Goal: Task Accomplishment & Management: Use online tool/utility

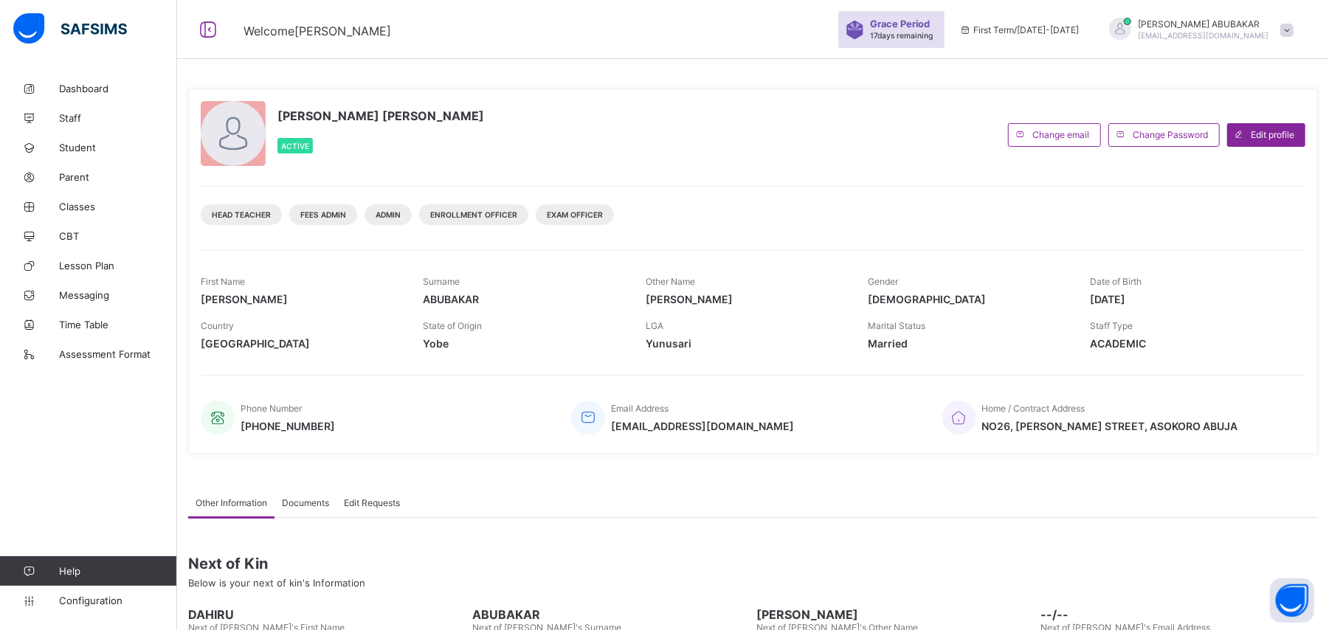
click at [83, 222] on link "CBT" at bounding box center [88, 236] width 177 height 30
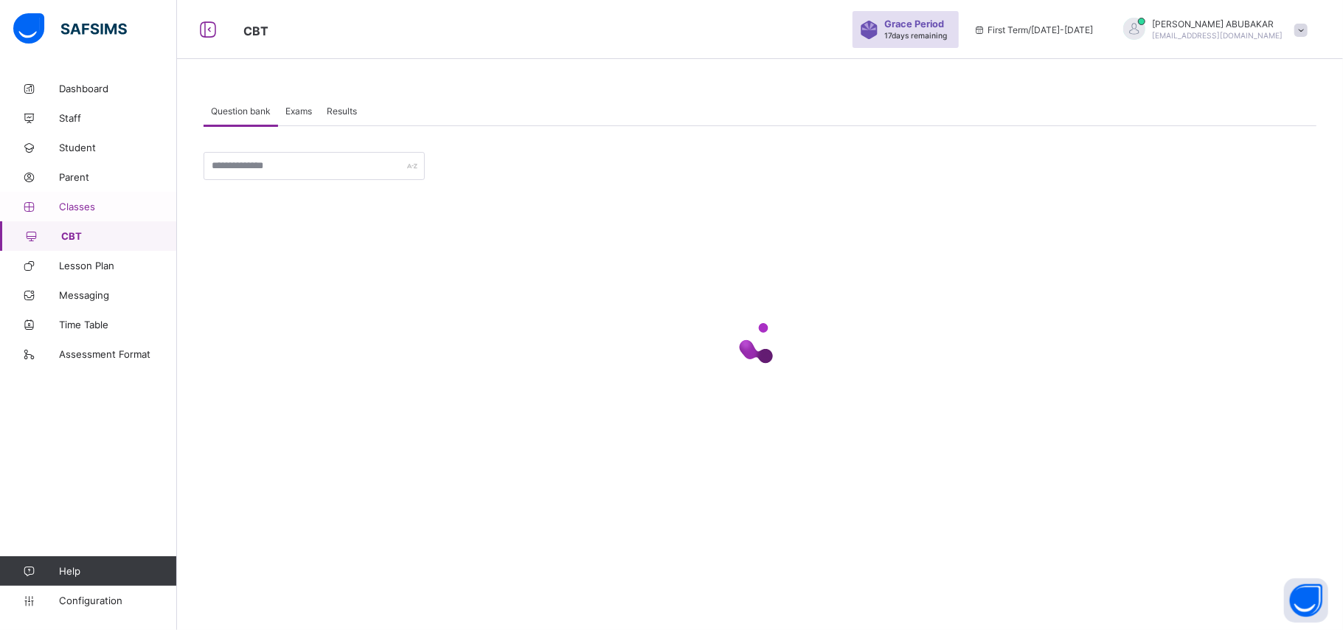
click at [74, 207] on span "Classes" at bounding box center [118, 207] width 118 height 12
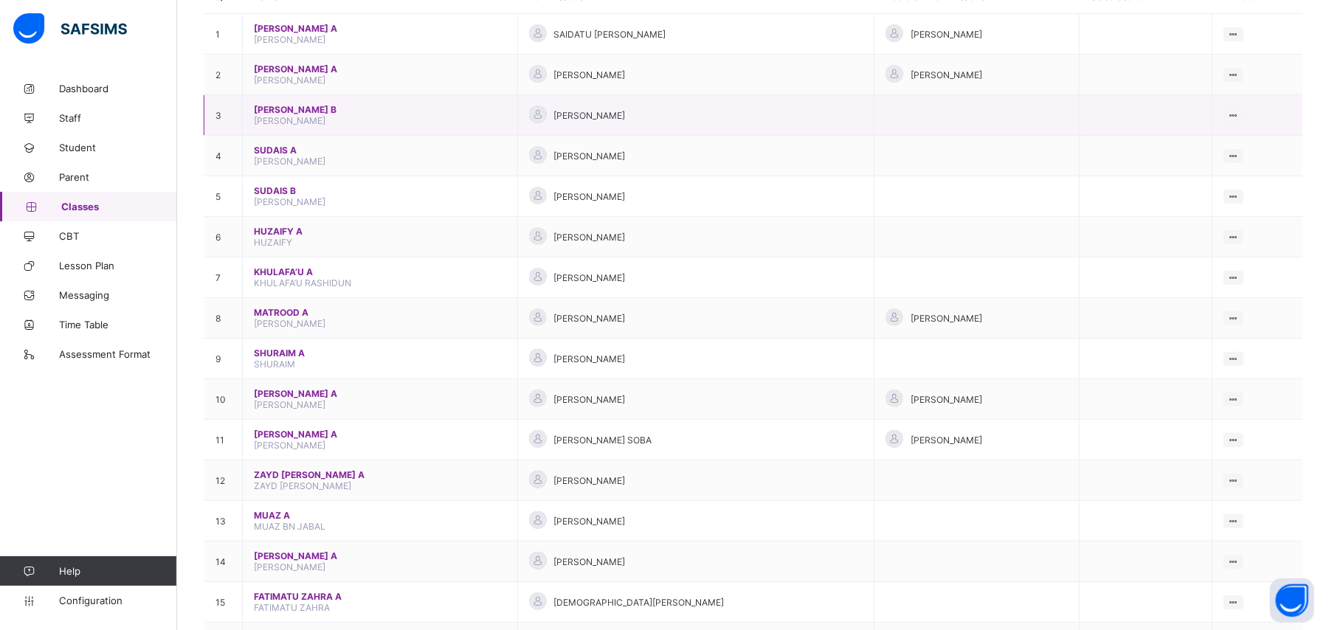
scroll to position [295, 0]
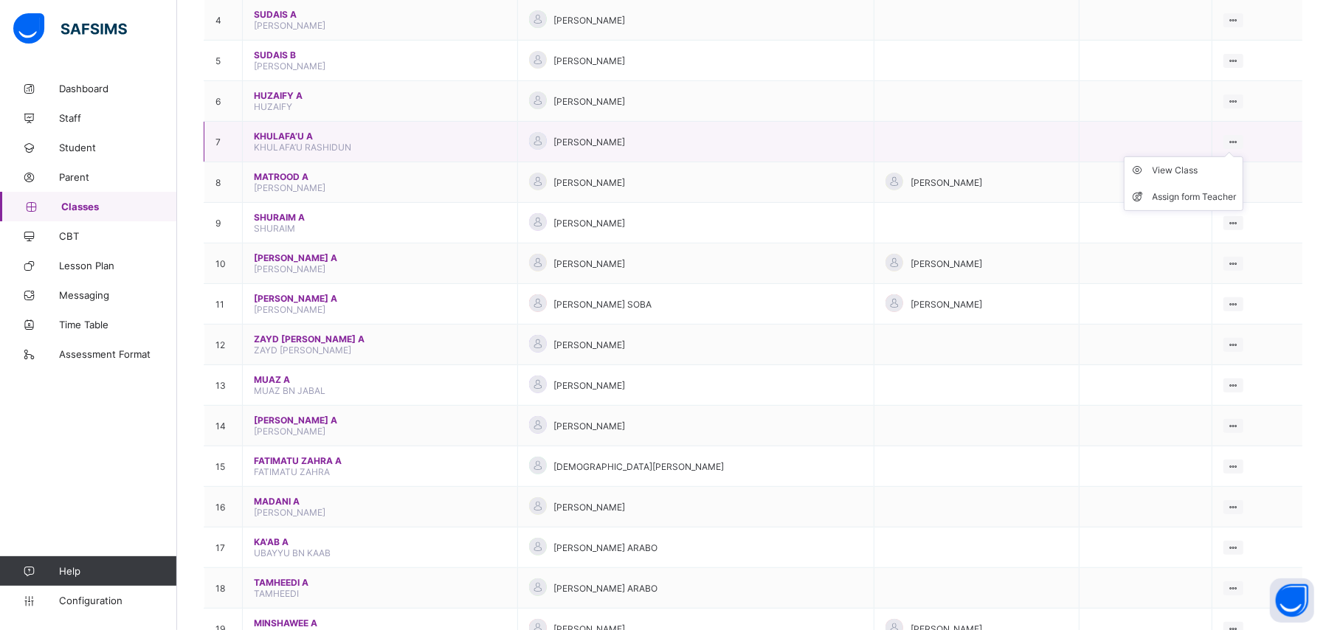
click at [1239, 136] on icon at bounding box center [1233, 141] width 13 height 11
click at [1225, 167] on div "View Class" at bounding box center [1194, 170] width 84 height 15
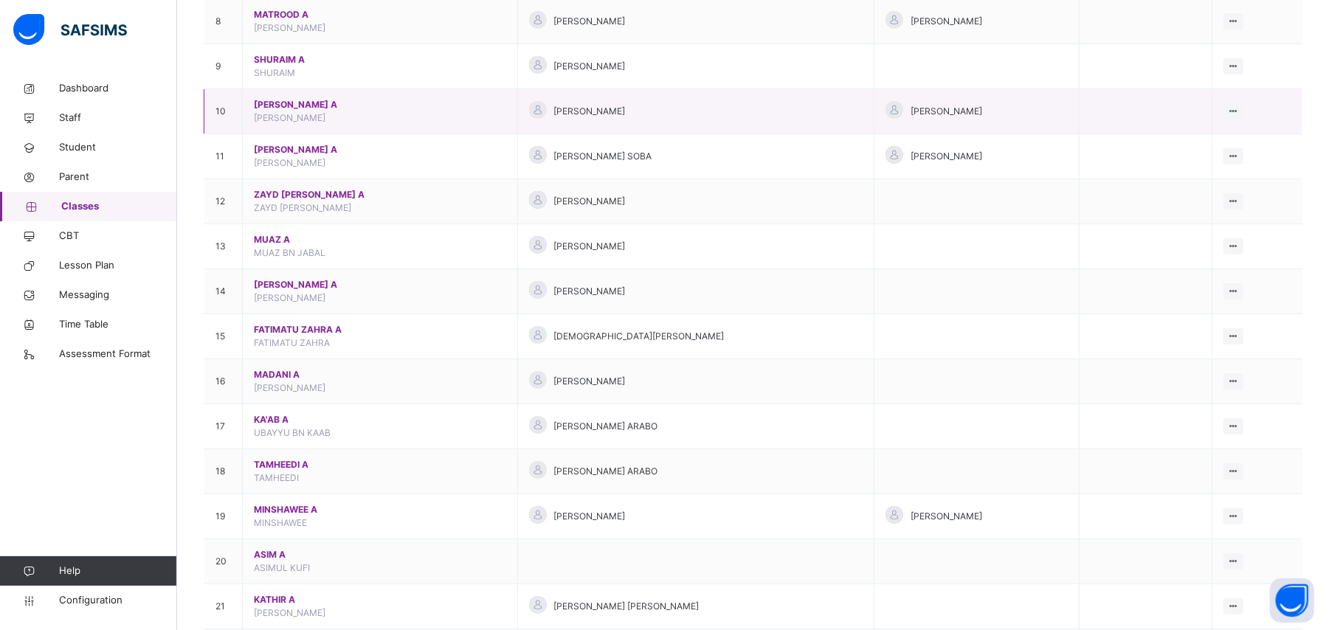
scroll to position [393, 0]
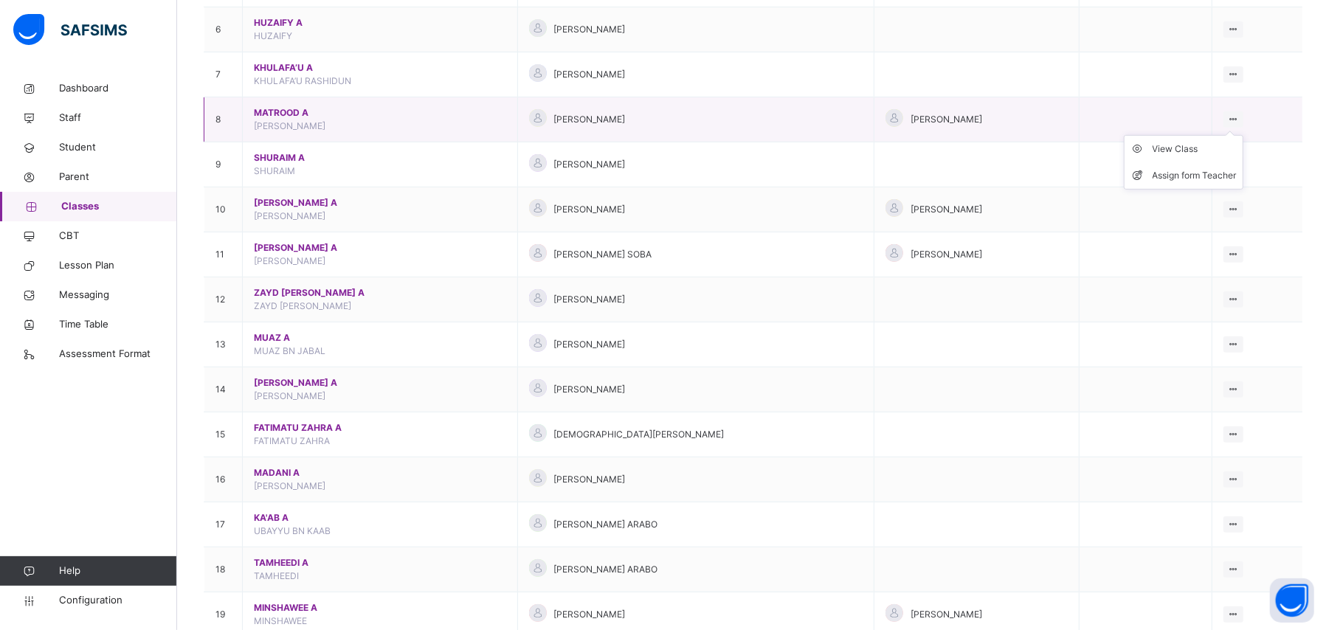
click at [1239, 118] on icon at bounding box center [1233, 119] width 13 height 11
click at [1225, 156] on div "View Class" at bounding box center [1194, 149] width 84 height 15
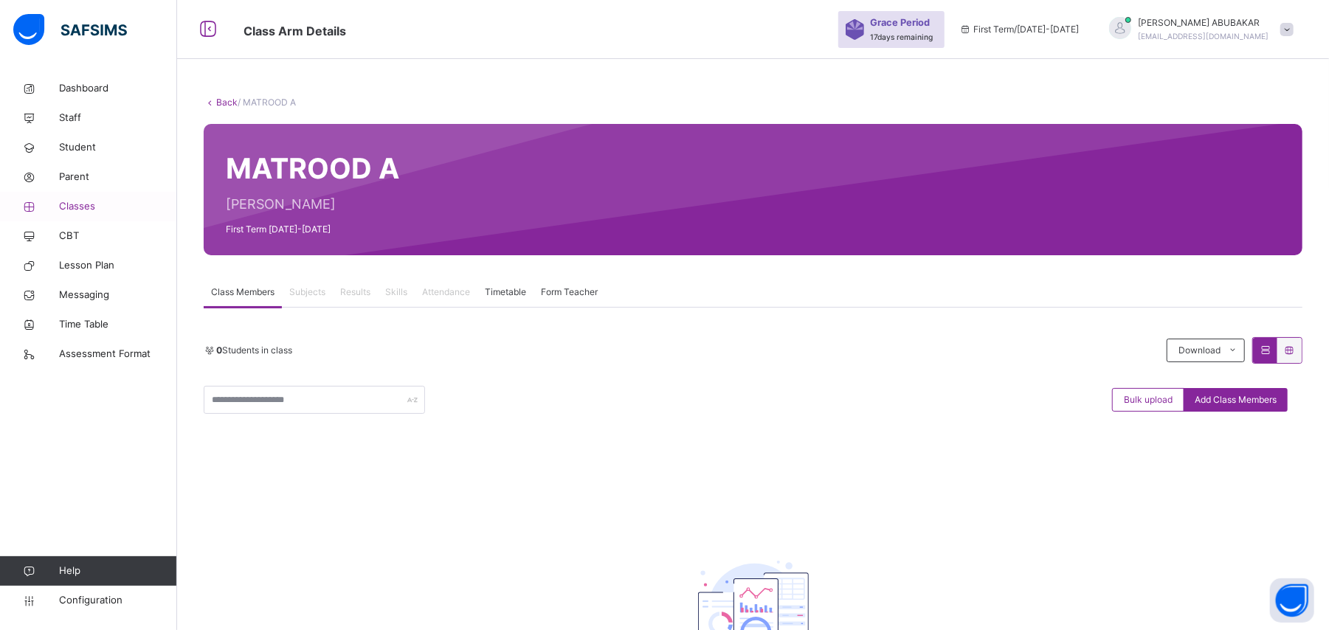
click at [83, 201] on span "Classes" at bounding box center [118, 206] width 118 height 15
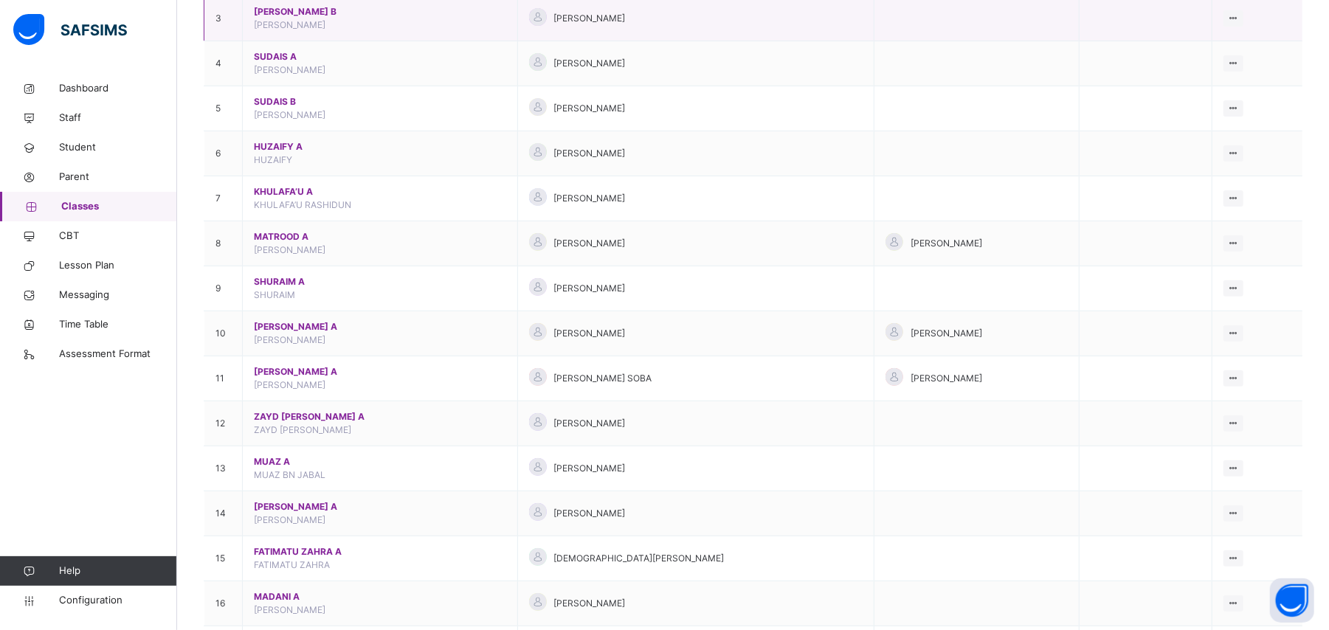
scroll to position [393, 0]
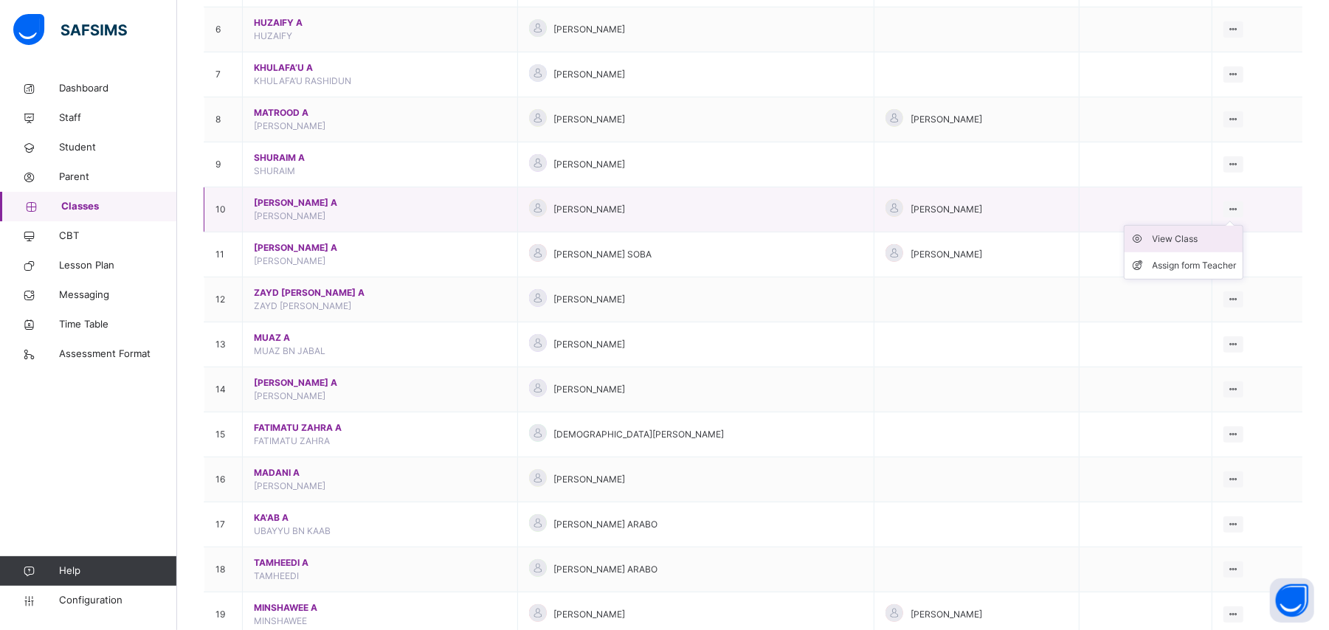
click at [1225, 240] on div "View Class" at bounding box center [1194, 239] width 84 height 15
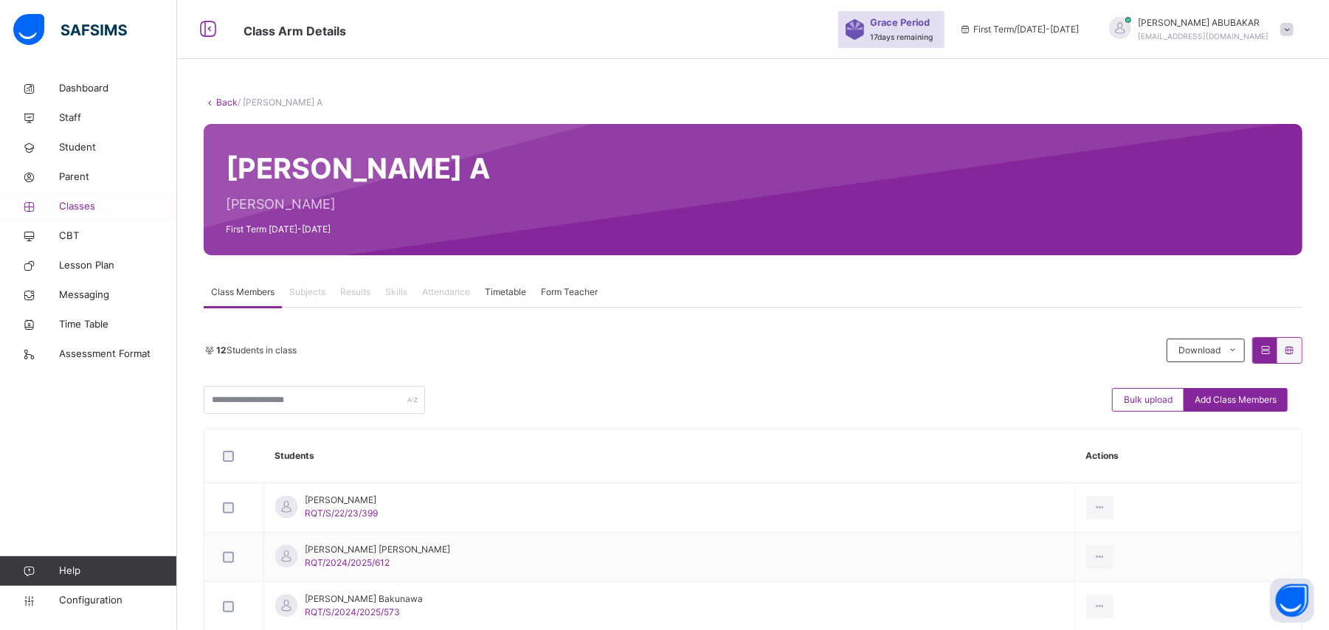
click at [90, 207] on span "Classes" at bounding box center [118, 206] width 118 height 15
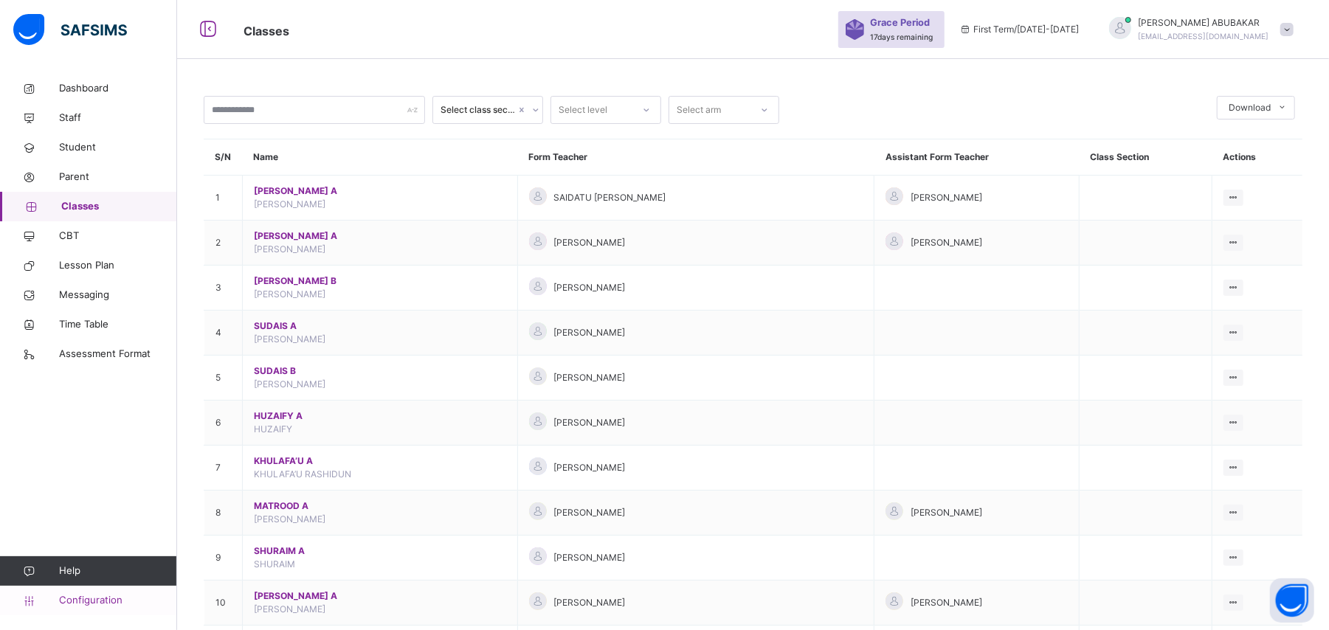
click at [125, 606] on span "Configuration" at bounding box center [117, 600] width 117 height 15
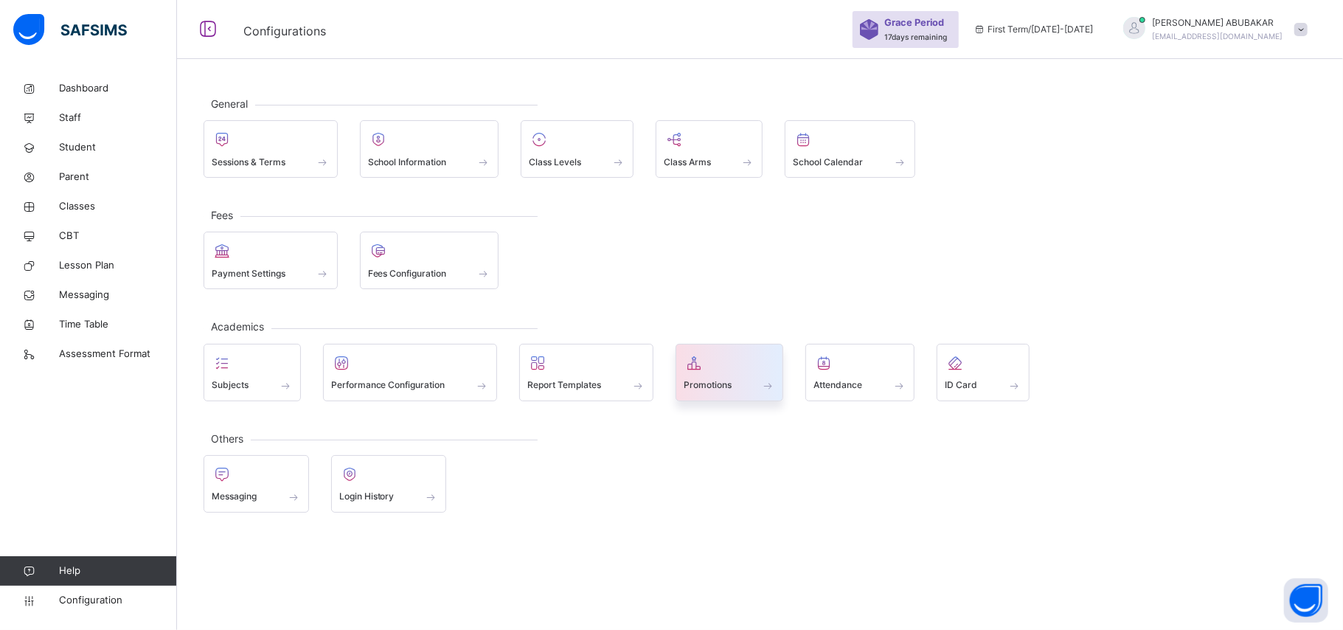
click at [722, 387] on span "Promotions" at bounding box center [708, 384] width 48 height 13
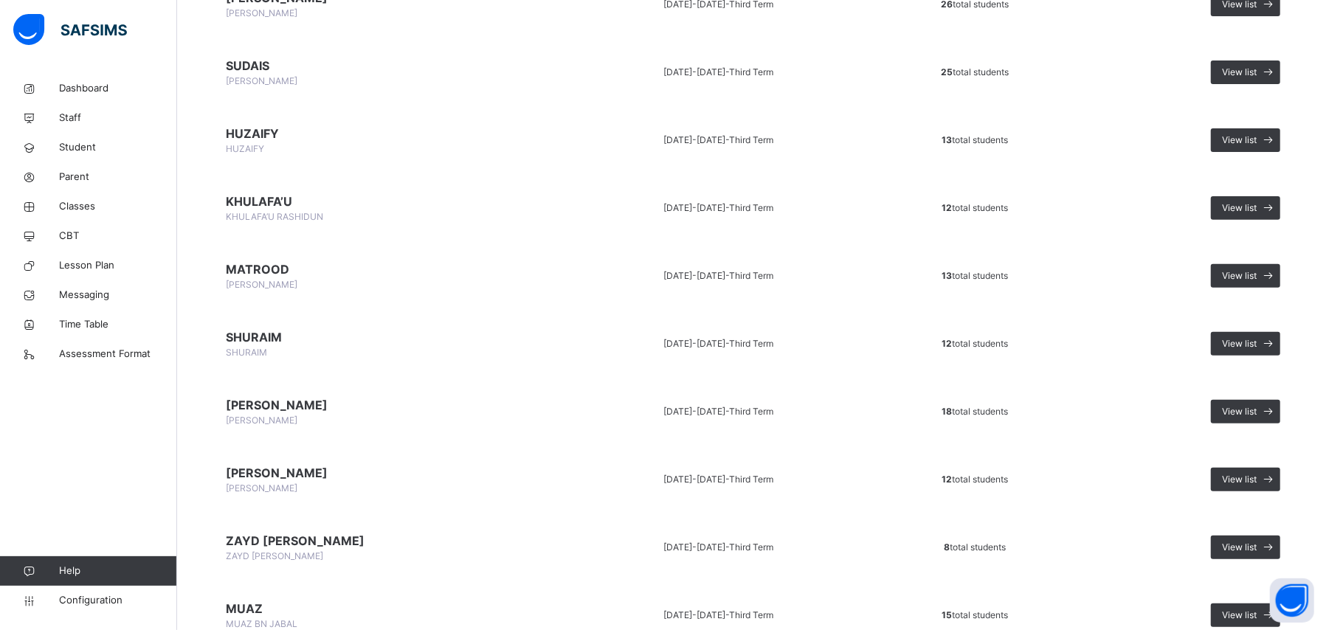
scroll to position [295, 0]
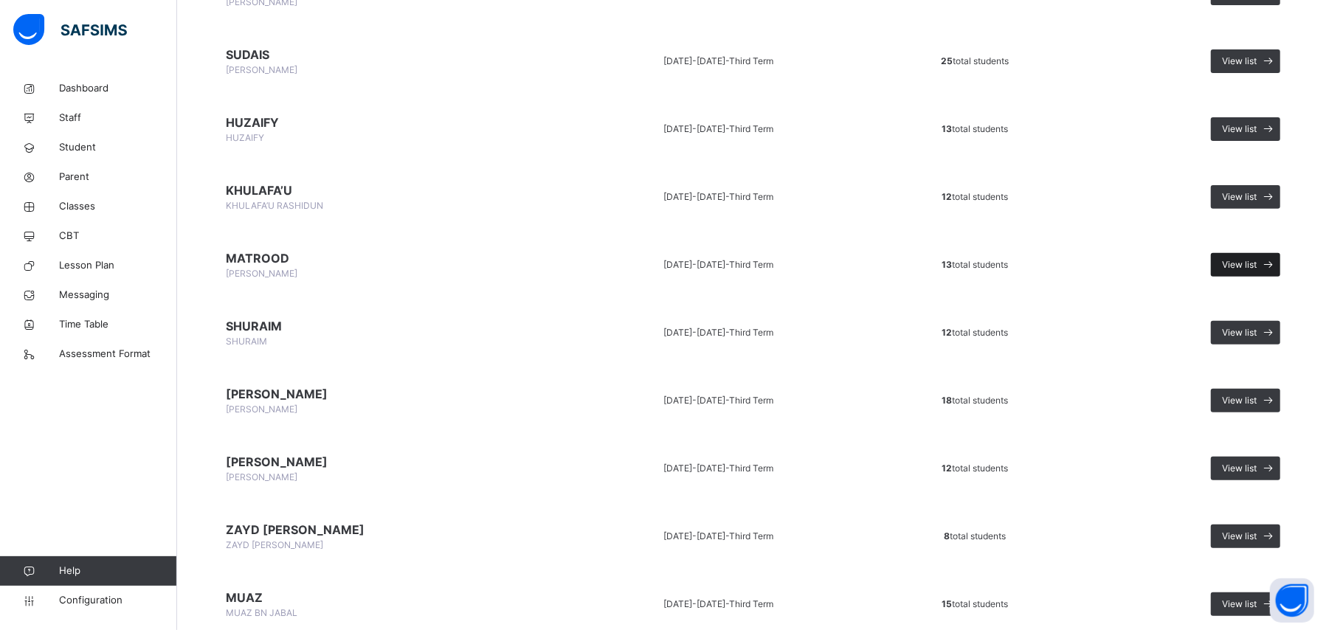
click at [1280, 258] on span at bounding box center [1268, 265] width 24 height 24
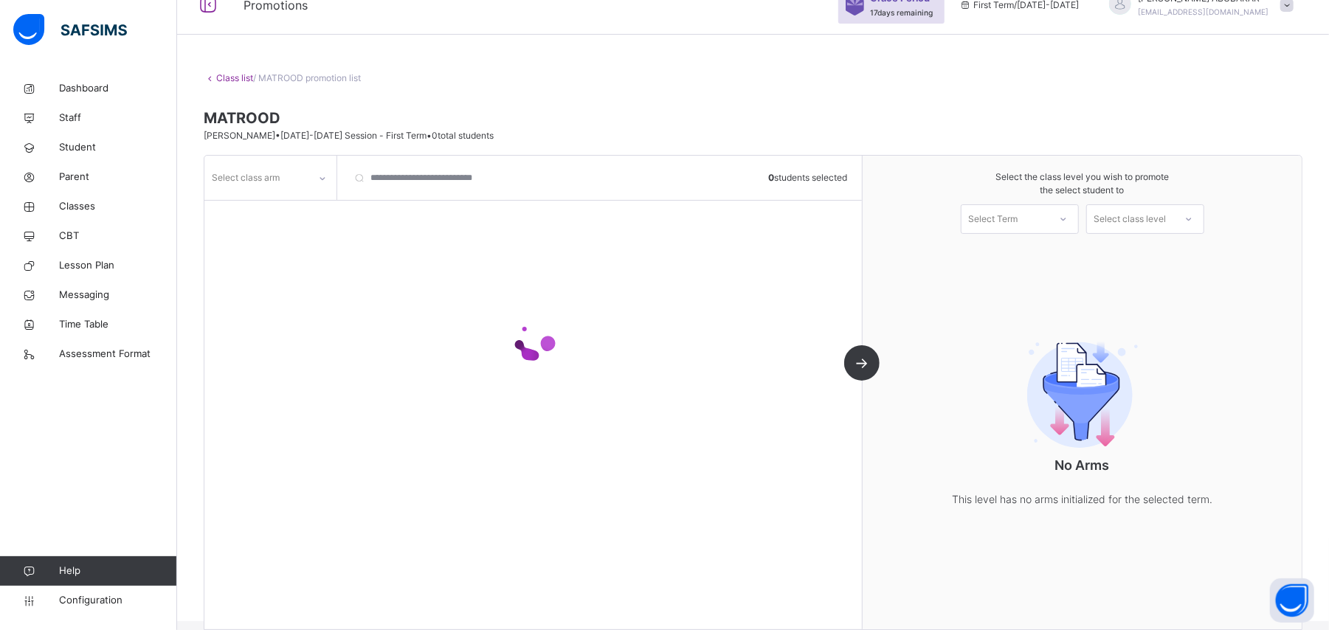
scroll to position [47, 0]
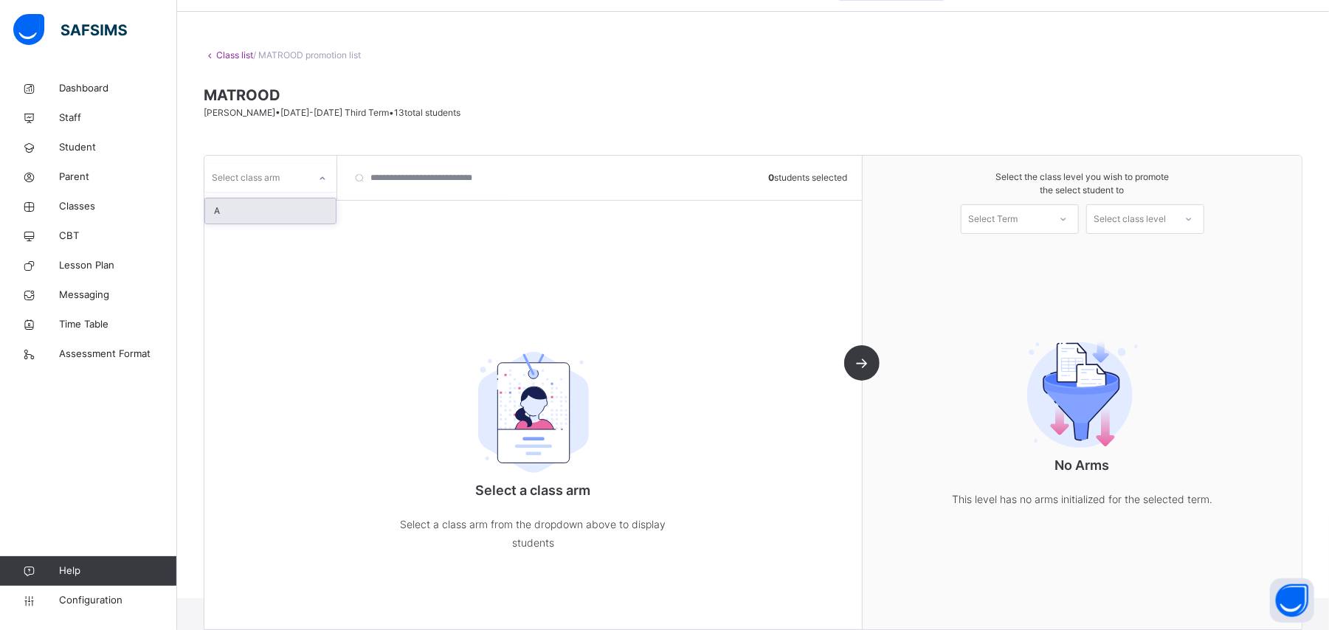
click at [313, 180] on div at bounding box center [322, 179] width 25 height 24
click at [310, 221] on div "A" at bounding box center [270, 210] width 131 height 25
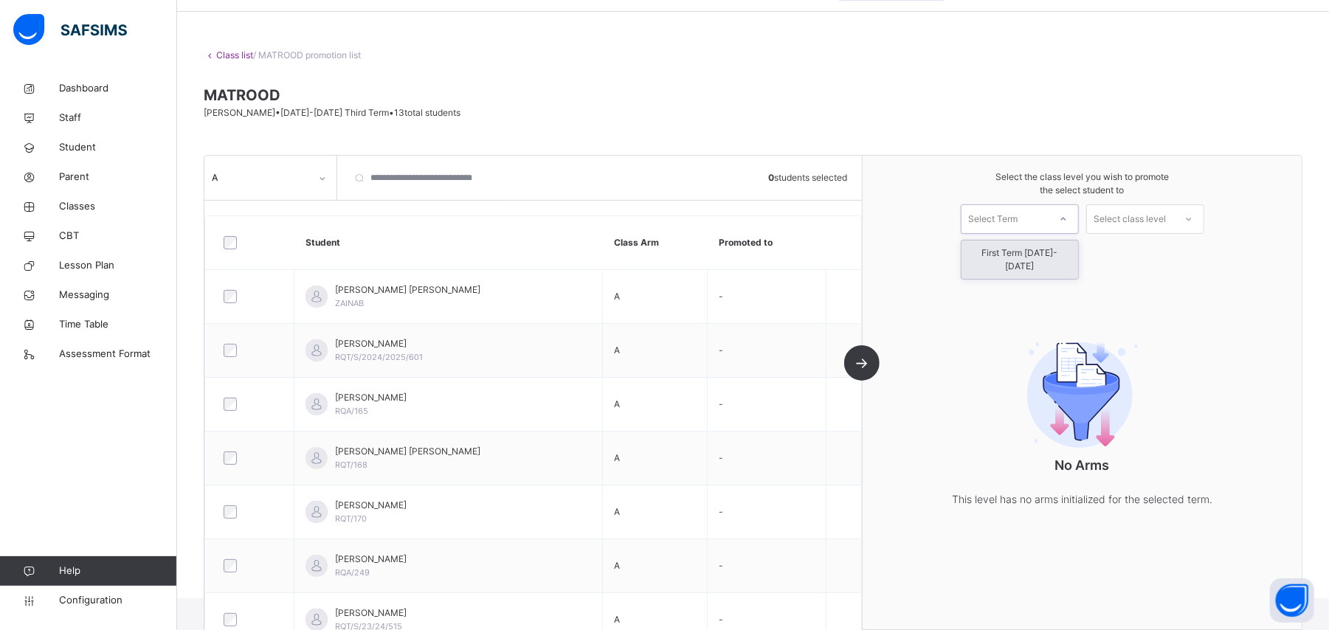
click at [1063, 217] on div at bounding box center [1063, 219] width 27 height 25
click at [1072, 252] on div "First Term [DATE]-[DATE]" at bounding box center [1019, 260] width 117 height 38
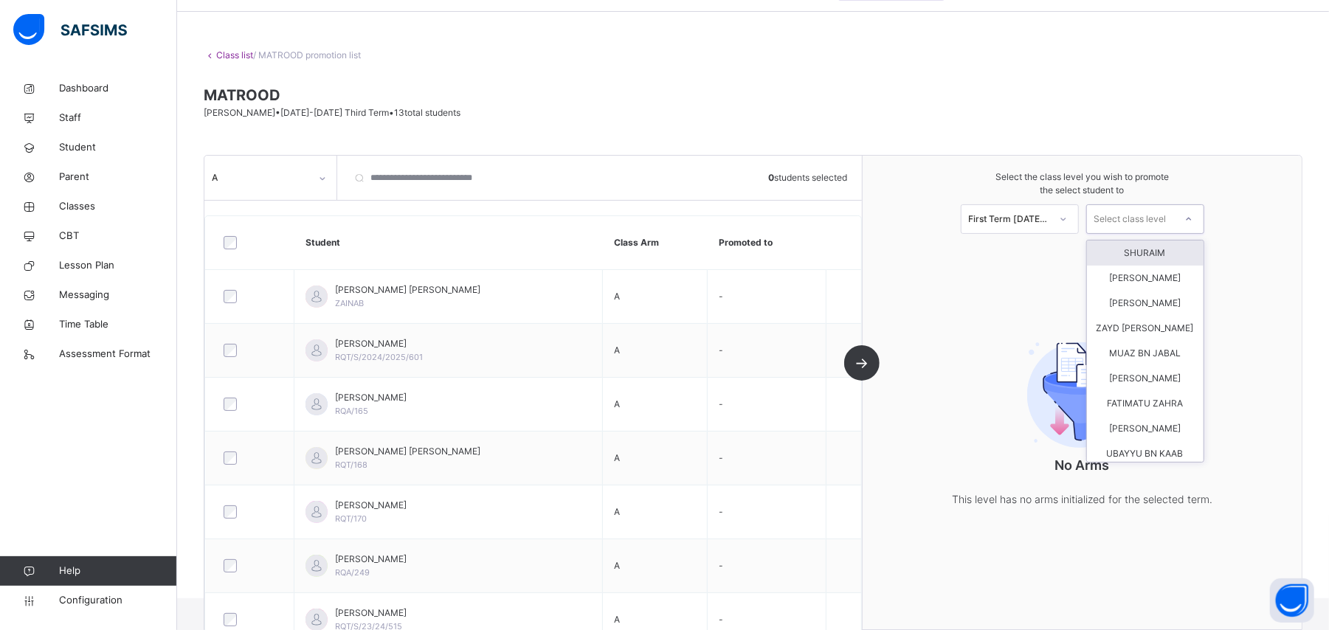
click at [1188, 220] on div at bounding box center [1188, 219] width 27 height 25
type input "**"
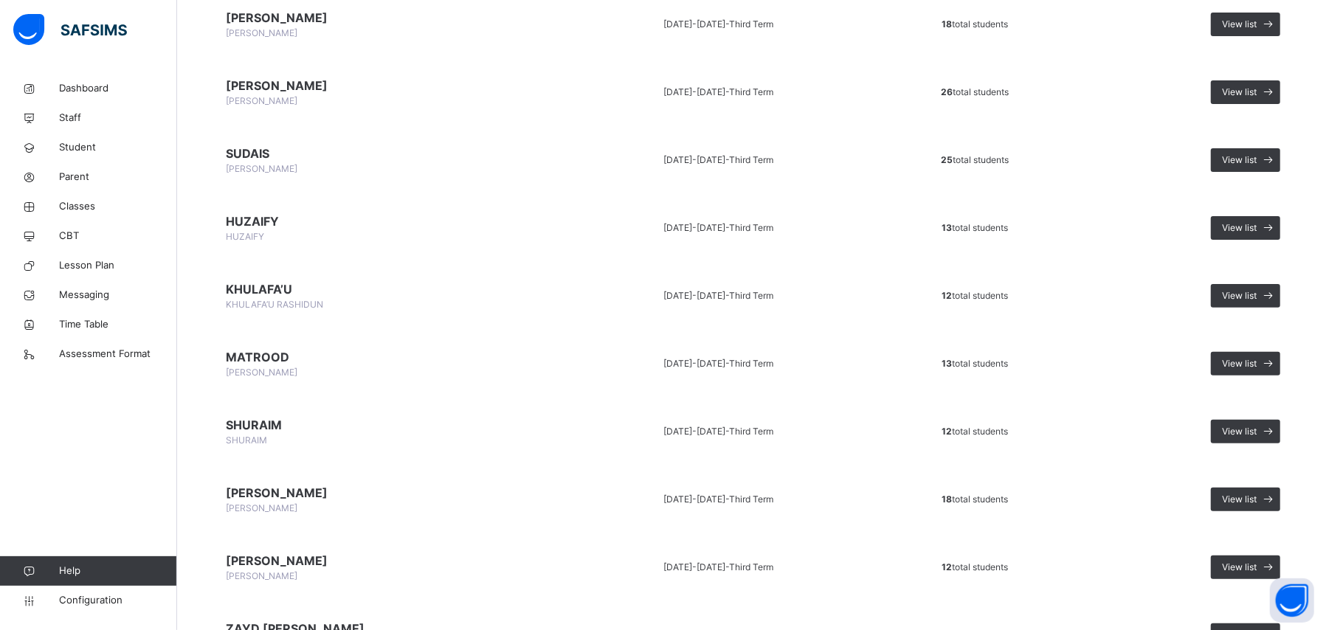
scroll to position [295, 0]
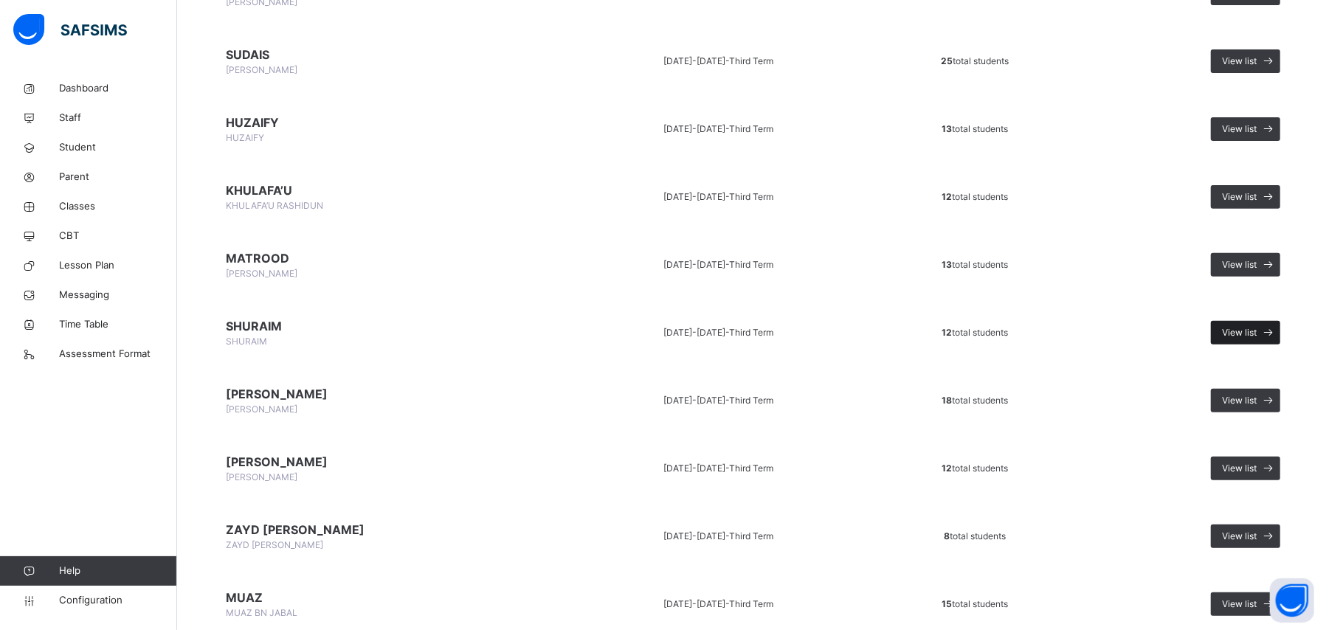
click at [1276, 331] on icon at bounding box center [1268, 333] width 15 height 17
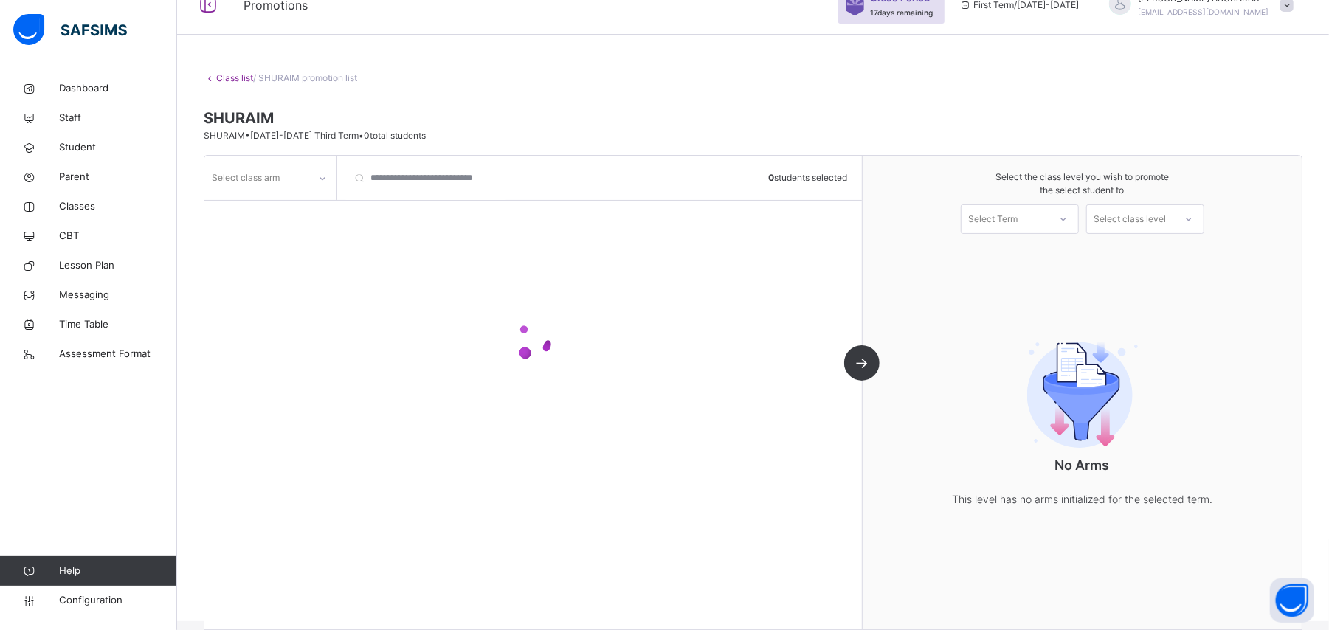
scroll to position [47, 0]
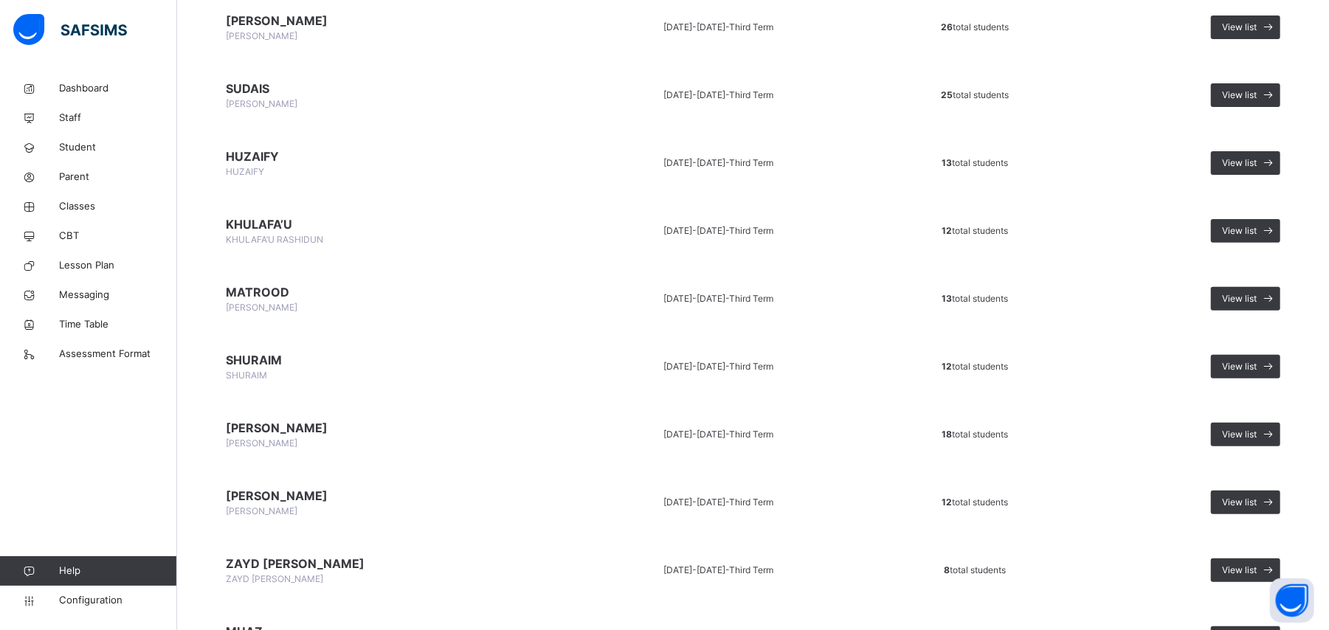
scroll to position [295, 0]
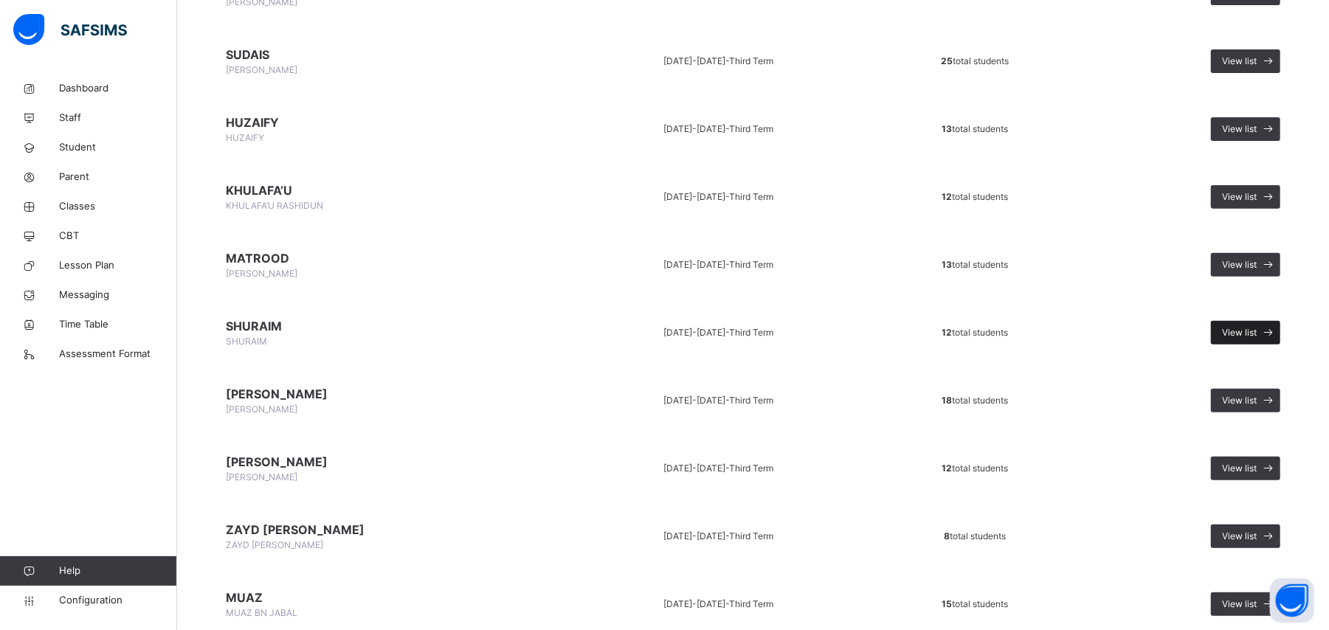
click at [1256, 331] on span "View list" at bounding box center [1239, 332] width 35 height 13
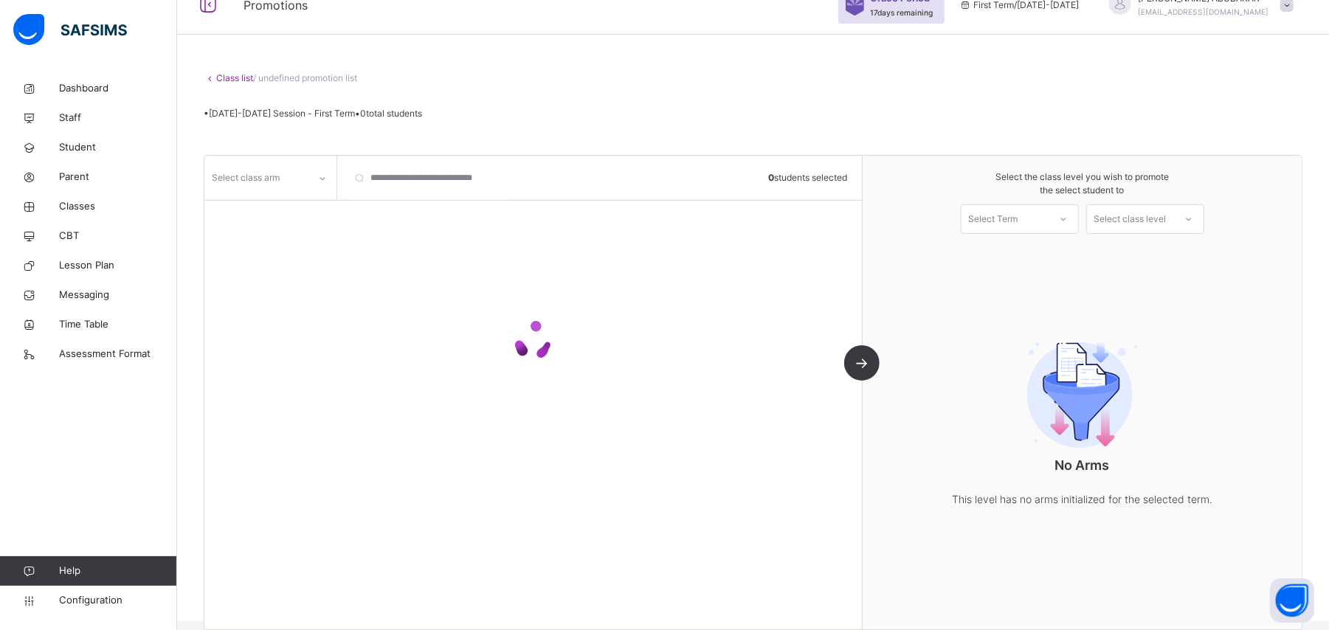
scroll to position [47, 0]
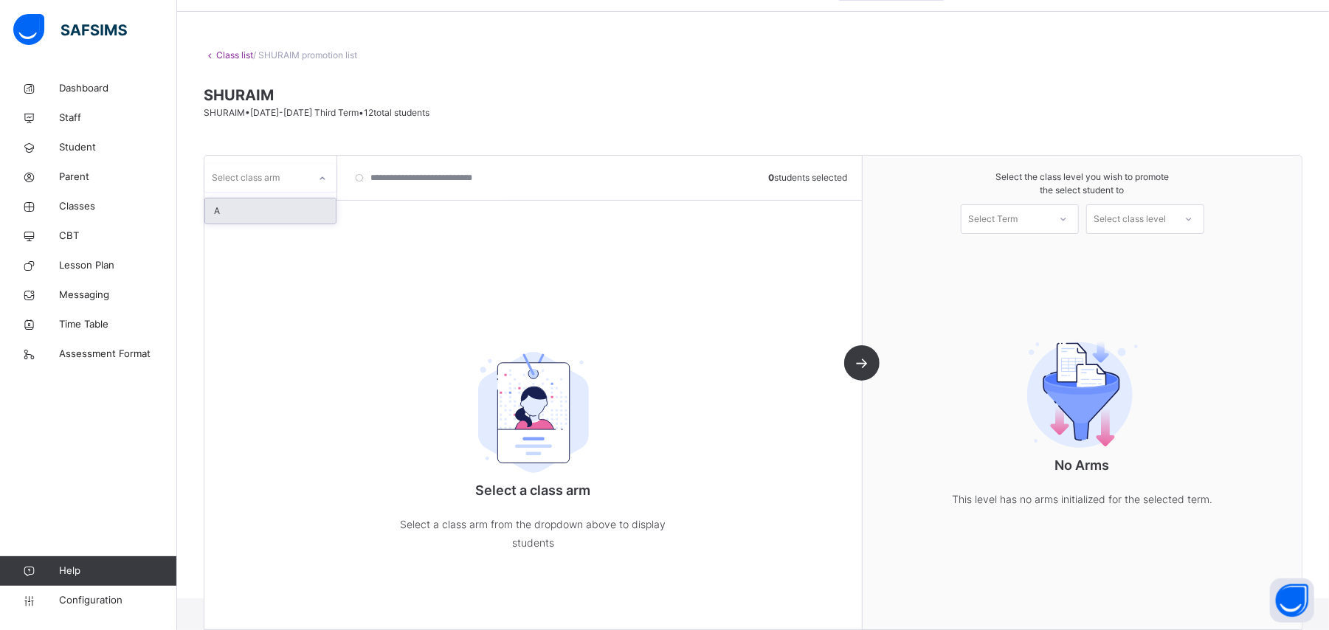
click at [314, 175] on div at bounding box center [322, 179] width 25 height 24
click at [311, 211] on div "A" at bounding box center [270, 210] width 131 height 25
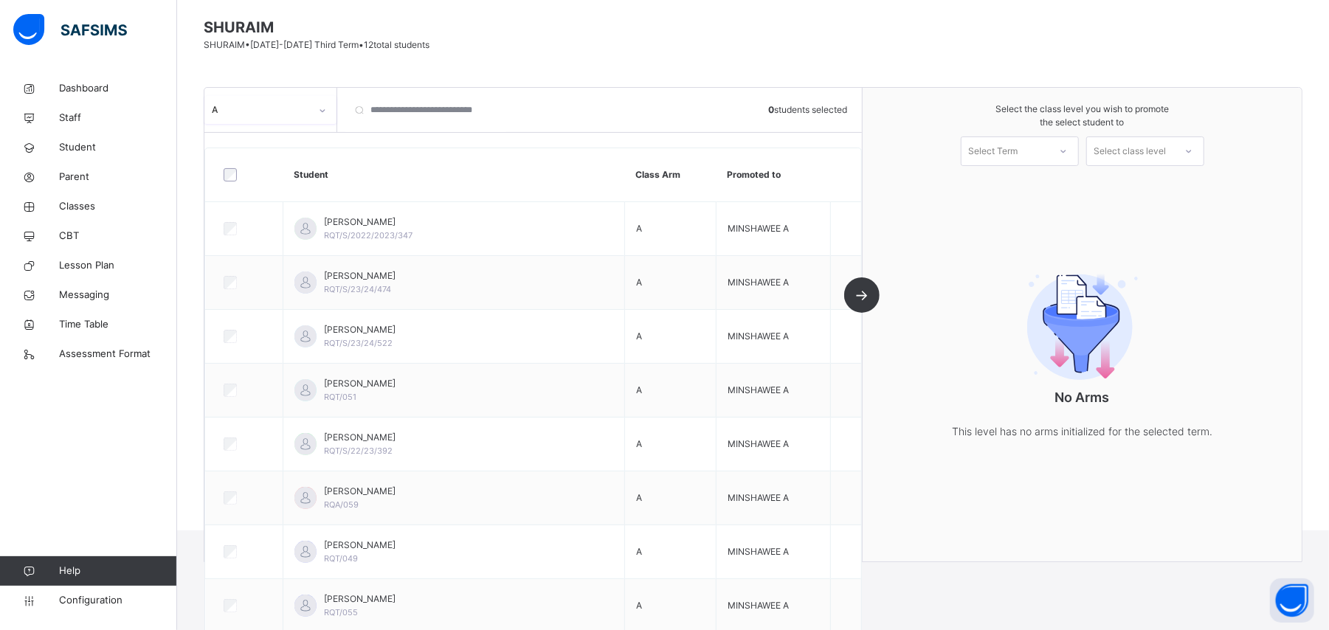
scroll to position [145, 0]
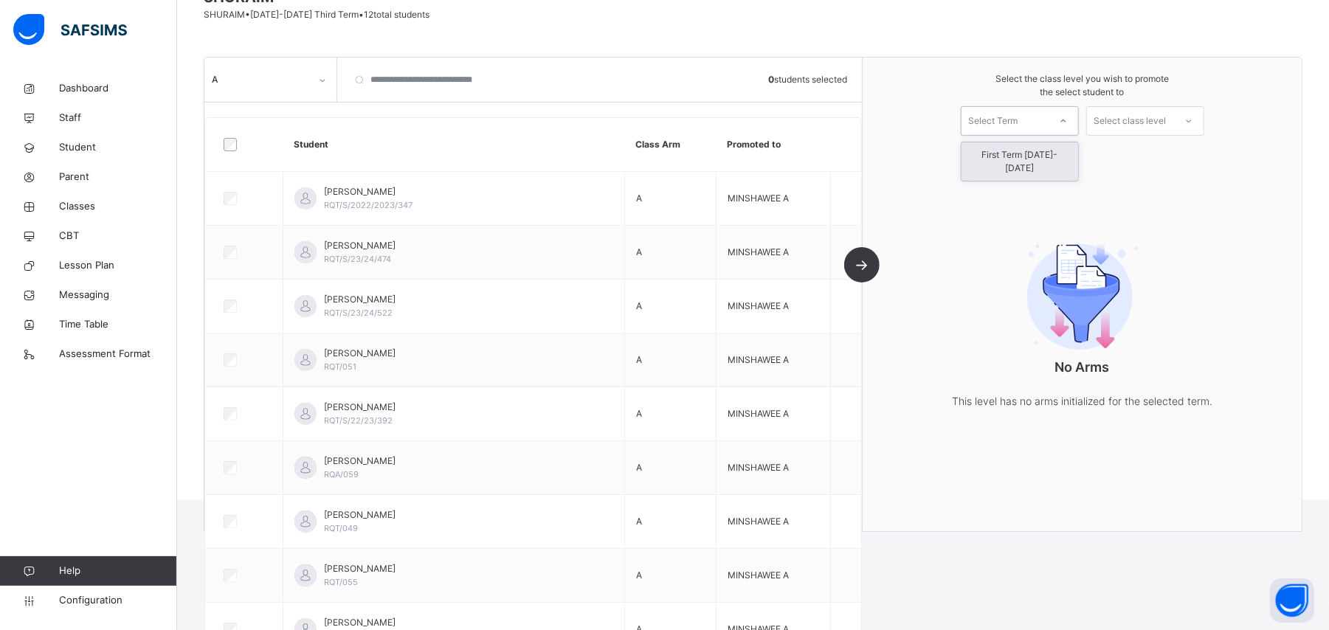
click at [1068, 120] on icon at bounding box center [1063, 121] width 9 height 15
click at [1074, 149] on div "First Term [DATE]-[DATE]" at bounding box center [1019, 161] width 117 height 38
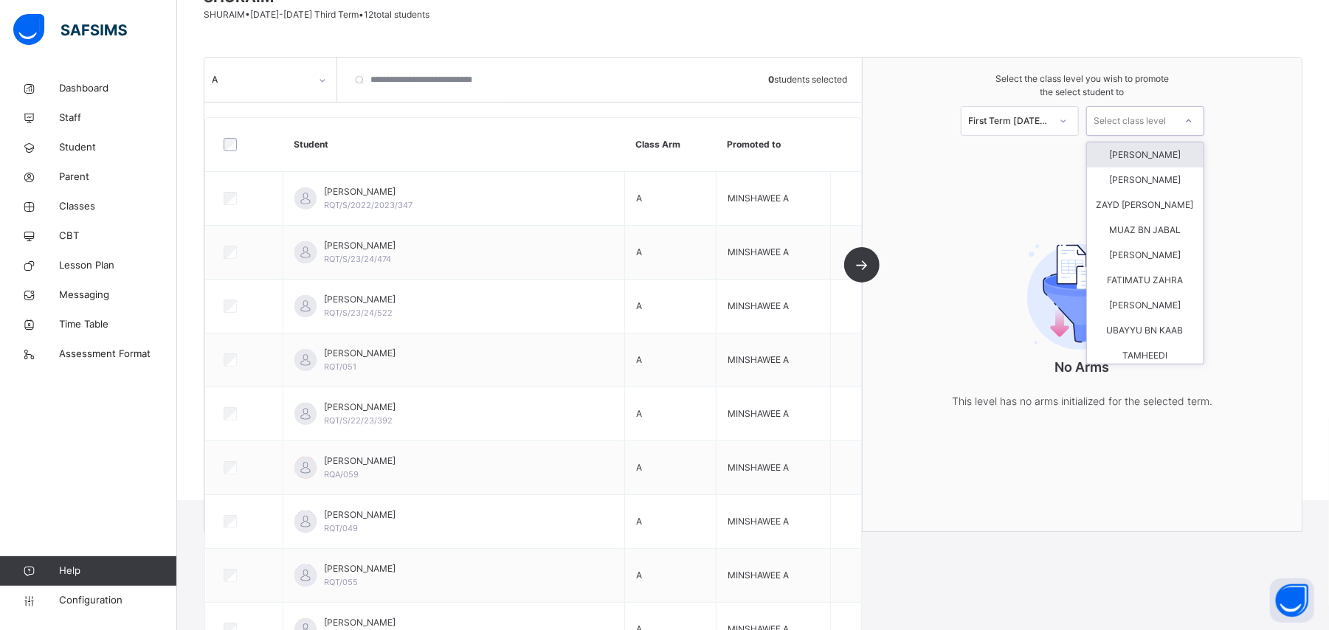
click at [1166, 122] on div "Select class level" at bounding box center [1130, 121] width 72 height 30
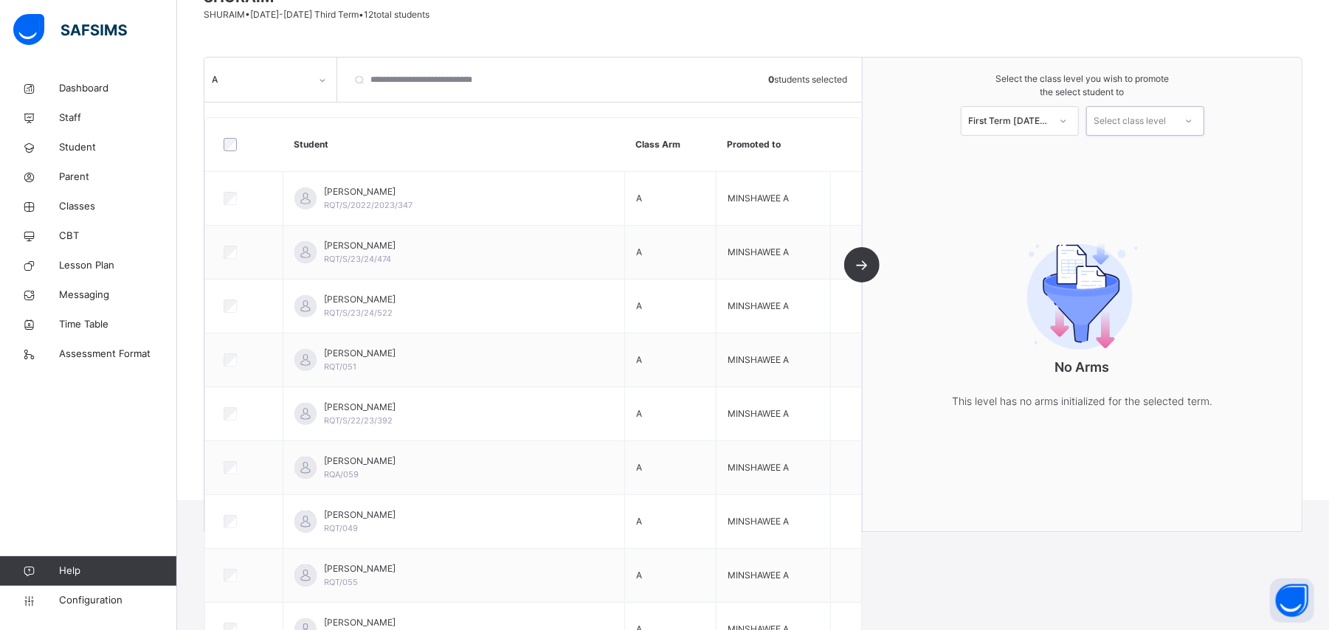
click at [1143, 109] on div "Select class level" at bounding box center [1130, 121] width 72 height 30
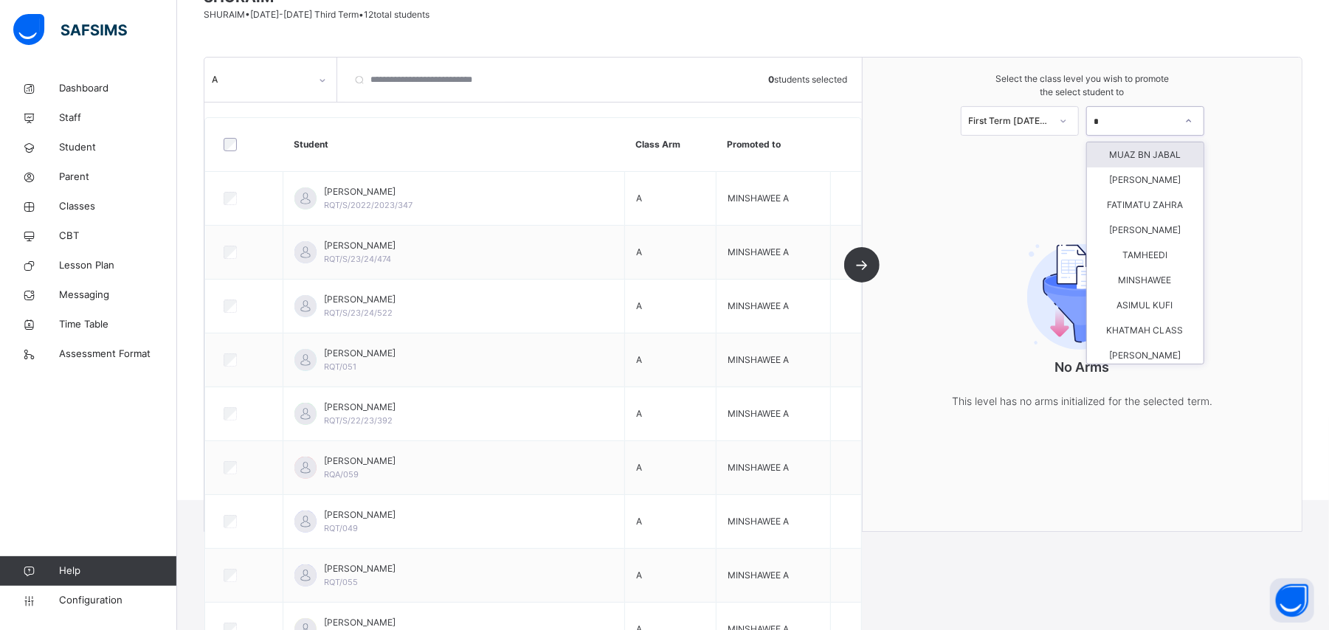
type input "**"
click at [1189, 160] on div "MINSHAWEE" at bounding box center [1145, 154] width 117 height 25
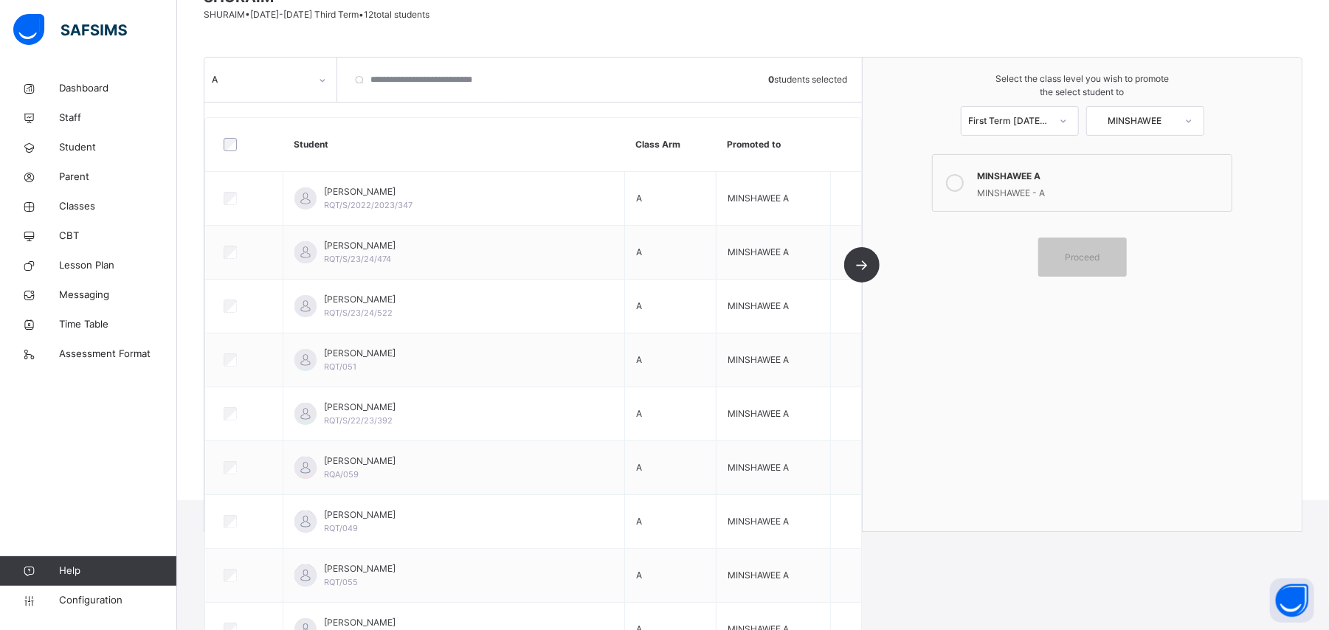
click at [958, 184] on icon at bounding box center [955, 183] width 18 height 18
click at [234, 136] on div at bounding box center [244, 144] width 55 height 31
click at [1121, 249] on div "Proceed" at bounding box center [1082, 257] width 89 height 39
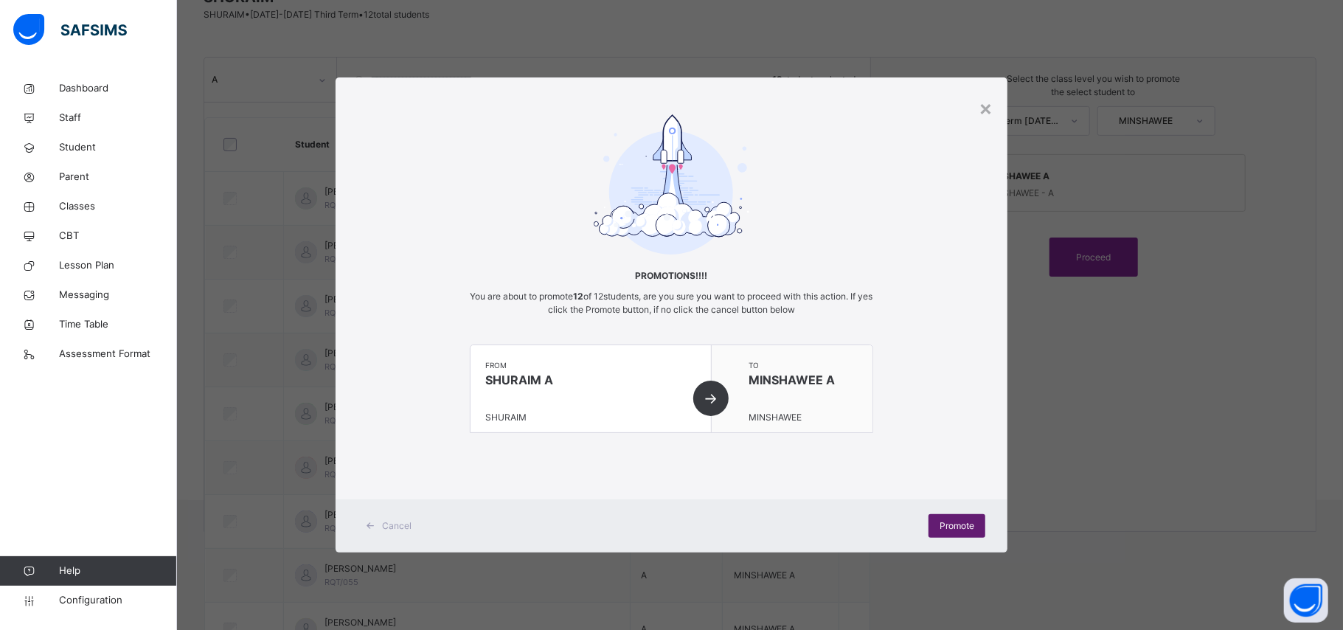
click at [974, 519] on span "Promote" at bounding box center [957, 525] width 35 height 13
click at [984, 110] on div "×" at bounding box center [986, 107] width 14 height 31
